Goal: Check status: Check status

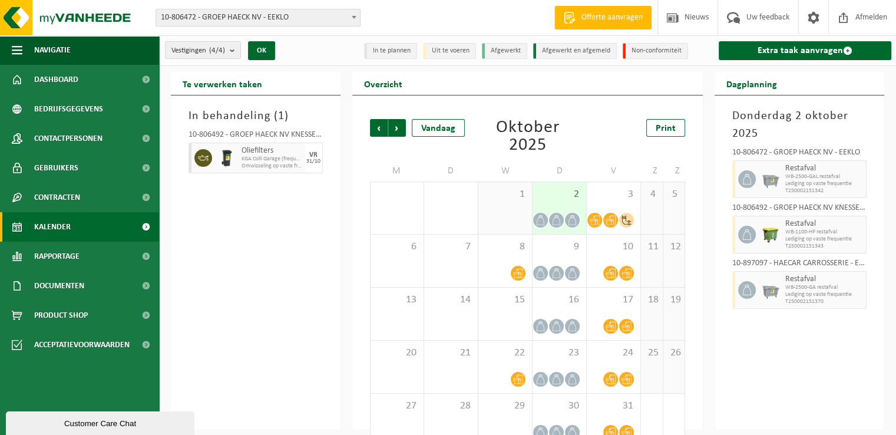
click at [306, 247] on div "In behandeling ( 1 ) 10-806492 - GROEP HAECK NV KNESSELARE - AALTER Oliefilters…" at bounding box center [256, 261] width 170 height 333
drag, startPoint x: 308, startPoint y: 237, endPoint x: 320, endPoint y: 280, distance: 44.2
click at [319, 276] on div "In behandeling ( 1 ) 10-806492 - GROEP HAECK NV KNESSELARE - AALTER Oliefilters…" at bounding box center [256, 261] width 170 height 333
click at [326, 254] on div "In behandeling ( 1 ) 10-806492 - GROEP HAECK NV KNESSELARE - AALTER Oliefilters…" at bounding box center [256, 261] width 170 height 333
click at [300, 247] on div "In behandeling ( 1 ) 10-806492 - GROEP HAECK NV KNESSELARE - AALTER Oliefilters…" at bounding box center [256, 261] width 170 height 333
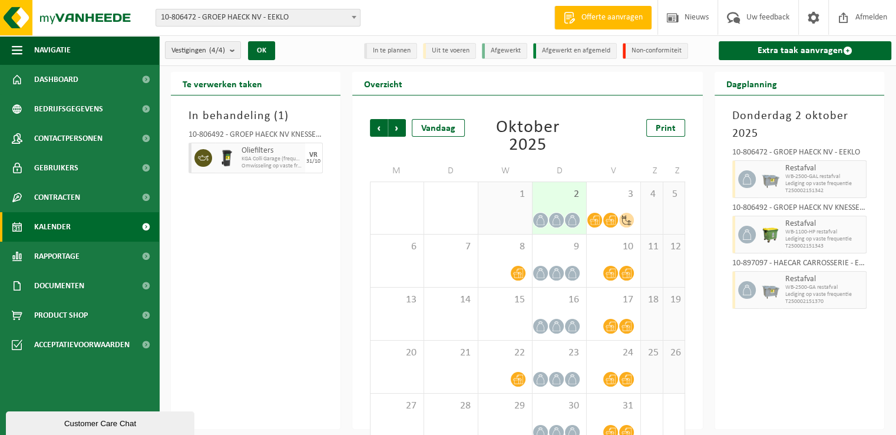
drag, startPoint x: 236, startPoint y: 200, endPoint x: 340, endPoint y: 357, distance: 189.1
click at [340, 357] on div "In behandeling ( 1 ) 10-806492 - GROEP HAECK NV KNESSELARE - AALTER Oliefilters…" at bounding box center [256, 261] width 170 height 333
click at [340, 359] on div "In behandeling ( 1 ) 10-806492 - GROEP HAECK NV KNESSELARE - AALTER Oliefilters…" at bounding box center [256, 261] width 170 height 333
click at [261, 182] on div "In behandeling ( 1 ) 10-806492 - GROEP HAECK NV KNESSELARE - AALTER Oliefilters…" at bounding box center [256, 261] width 170 height 333
drag, startPoint x: 325, startPoint y: 231, endPoint x: 191, endPoint y: 104, distance: 184.5
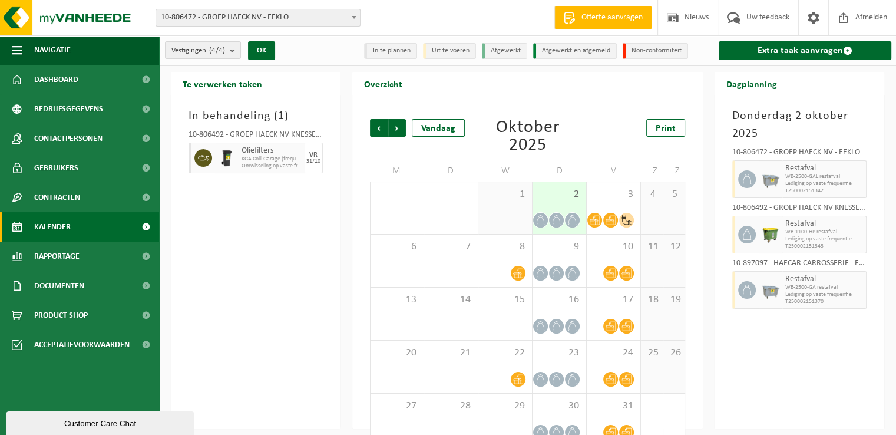
click at [191, 104] on div "In behandeling ( 1 ) 10-806492 - GROEP HAECK NV KNESSELARE - AALTER Oliefilters…" at bounding box center [256, 261] width 170 height 333
click at [259, 243] on div "In behandeling ( 1 ) 10-806492 - GROEP HAECK NV KNESSELARE - AALTER Oliefilters…" at bounding box center [256, 261] width 170 height 333
drag, startPoint x: 320, startPoint y: 300, endPoint x: 181, endPoint y: 112, distance: 233.2
click at [181, 112] on div "In behandeling ( 1 ) 10-806492 - GROEP HAECK NV KNESSELARE - AALTER Oliefilters…" at bounding box center [256, 261] width 170 height 333
drag, startPoint x: 245, startPoint y: 263, endPoint x: 218, endPoint y: 194, distance: 74.0
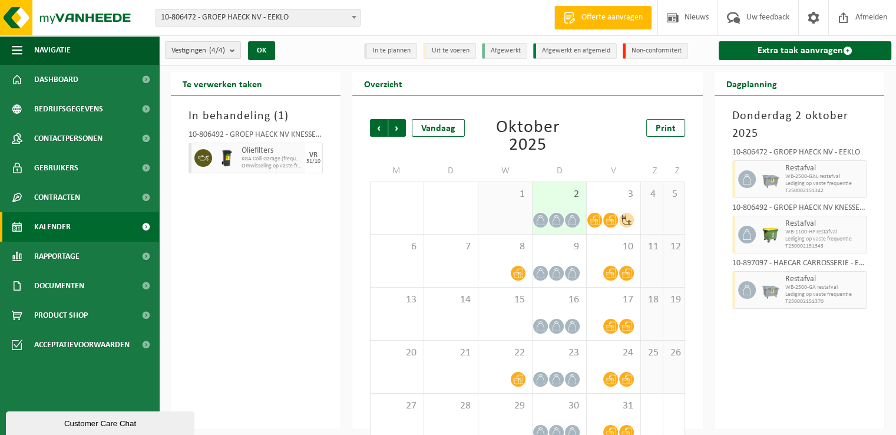
click at [245, 264] on div "In behandeling ( 1 ) 10-806492 - GROEP HAECK NV KNESSELARE - AALTER Oliefilters…" at bounding box center [256, 261] width 170 height 333
click at [175, 67] on div "Vestigingen (4/4) Alles selecteren Alles deselecteren Actieve selecteren GROEP …" at bounding box center [448, 214] width 896 height 429
drag, startPoint x: 170, startPoint y: 65, endPoint x: 322, endPoint y: 309, distance: 287.7
click at [322, 309] on div "Vestigingen (4/4) Alles selecteren Alles deselecteren Actieve selecteren GROEP …" at bounding box center [448, 214] width 896 height 429
click at [328, 304] on div "In behandeling ( 1 ) 10-806492 - GROEP HAECK NV KNESSELARE - AALTER Oliefilters…" at bounding box center [256, 261] width 170 height 333
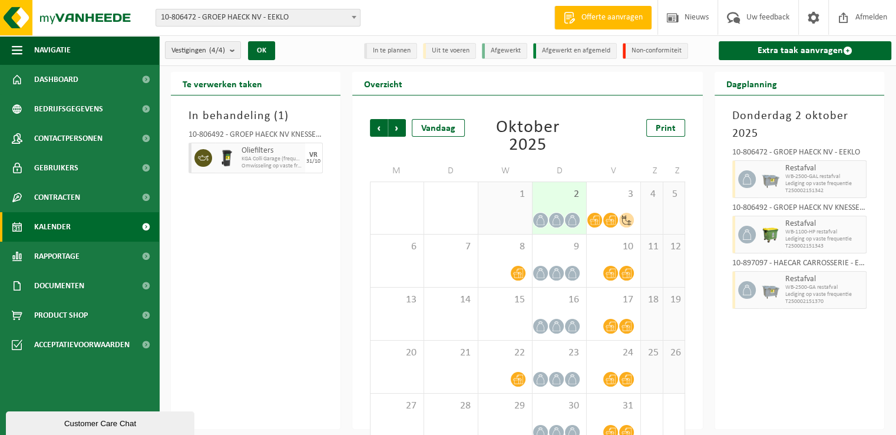
click at [338, 316] on div "In behandeling ( 1 ) 10-806492 - GROEP HAECK NV KNESSELARE - AALTER Oliefilters…" at bounding box center [256, 261] width 170 height 333
